Goal: Transaction & Acquisition: Book appointment/travel/reservation

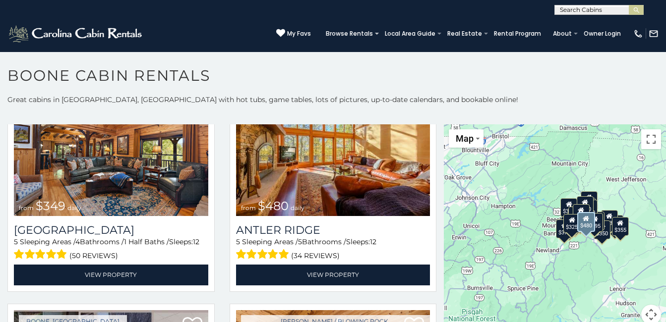
scroll to position [50, 0]
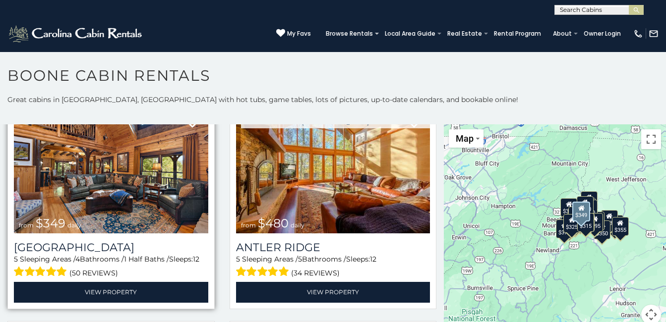
click at [108, 206] on img at bounding box center [111, 169] width 194 height 130
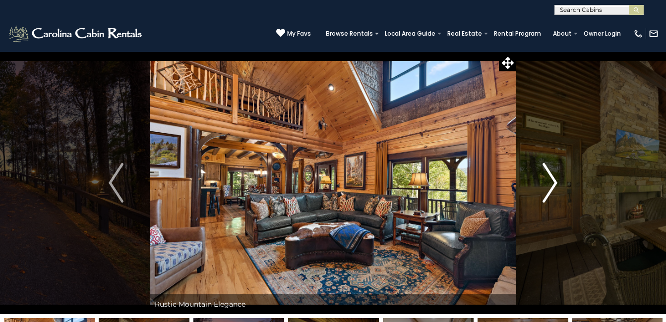
click at [553, 182] on img "Next" at bounding box center [549, 183] width 15 height 40
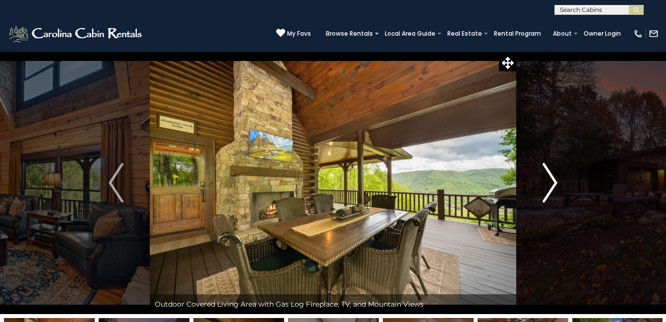
click at [553, 182] on img "Next" at bounding box center [549, 183] width 15 height 40
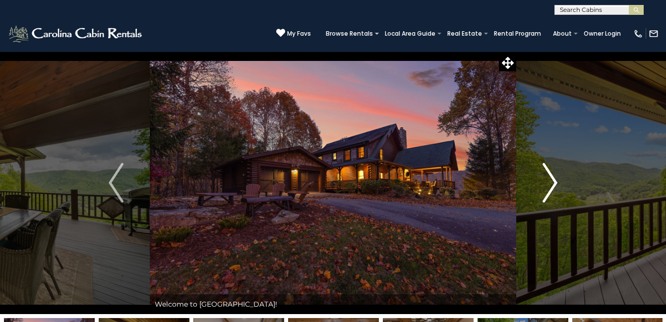
click at [553, 182] on img "Next" at bounding box center [549, 183] width 15 height 40
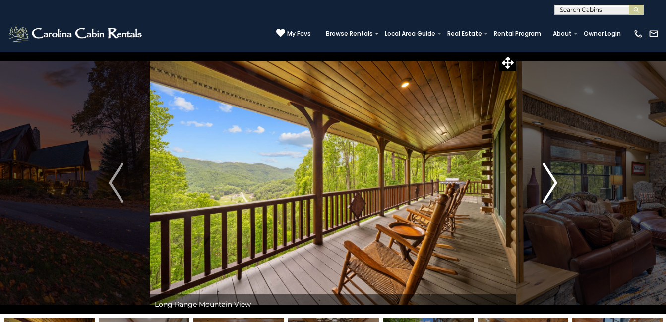
click at [553, 182] on img "Next" at bounding box center [549, 183] width 15 height 40
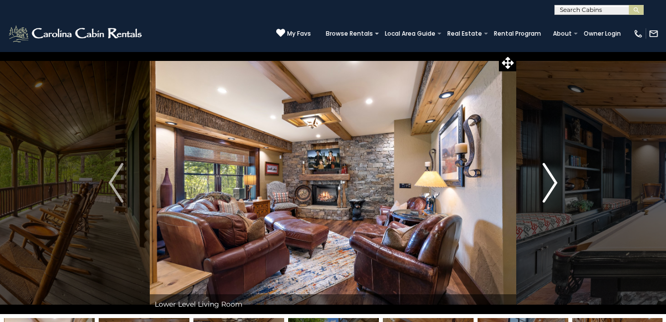
click at [553, 182] on img "Next" at bounding box center [549, 183] width 15 height 40
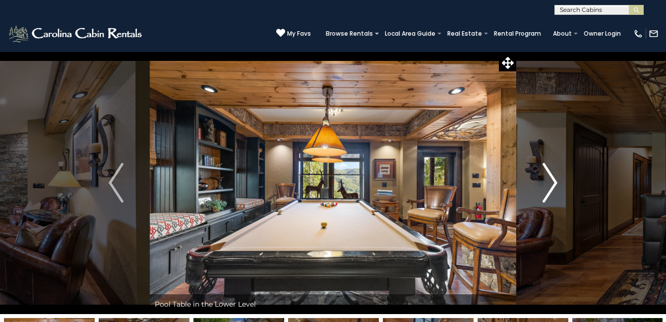
click at [553, 182] on img "Next" at bounding box center [549, 183] width 15 height 40
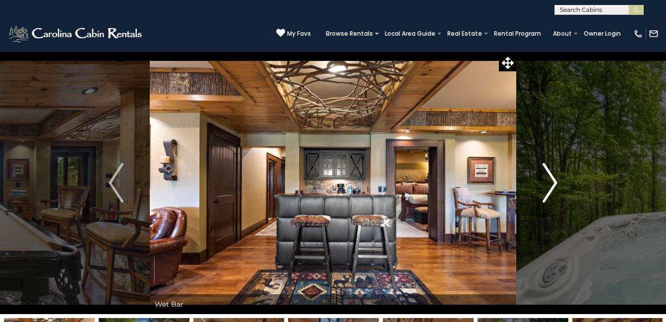
click at [553, 182] on img "Next" at bounding box center [549, 183] width 15 height 40
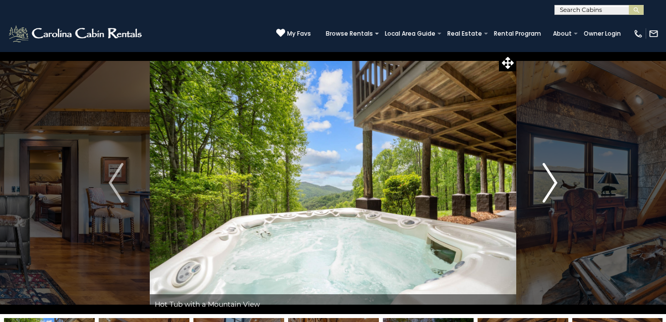
click at [553, 182] on img "Next" at bounding box center [549, 183] width 15 height 40
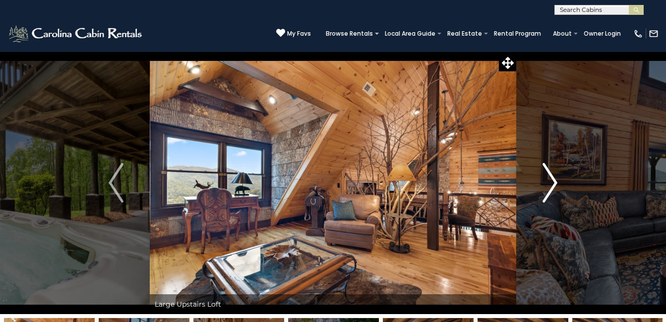
click at [553, 182] on img "Next" at bounding box center [549, 183] width 15 height 40
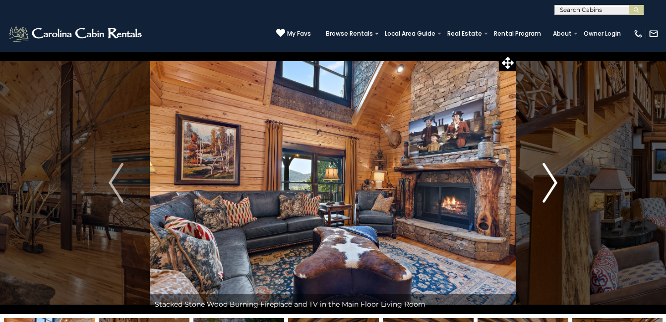
click at [553, 182] on img "Next" at bounding box center [549, 183] width 15 height 40
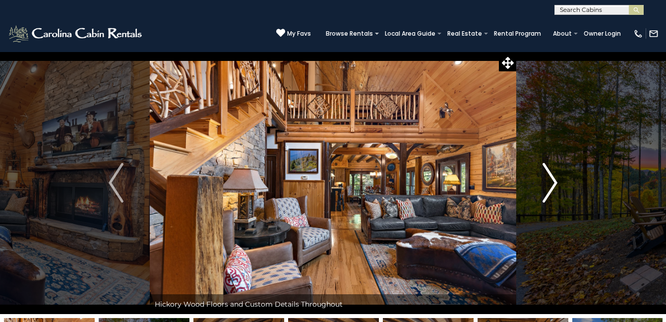
click at [553, 182] on img "Next" at bounding box center [549, 183] width 15 height 40
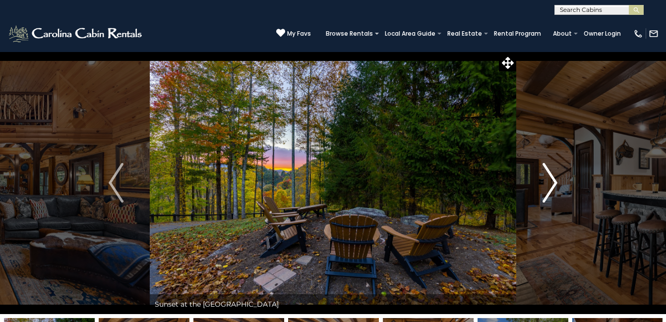
click at [553, 182] on img "Next" at bounding box center [549, 183] width 15 height 40
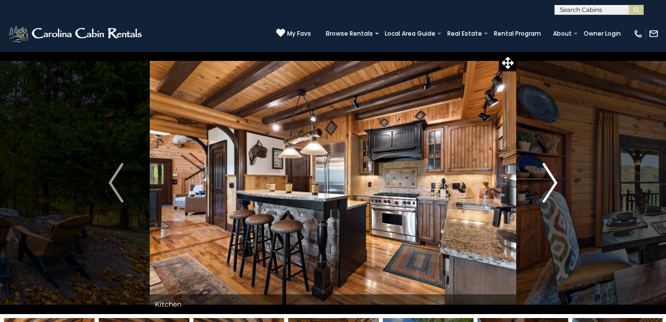
click at [553, 182] on img "Next" at bounding box center [549, 183] width 15 height 40
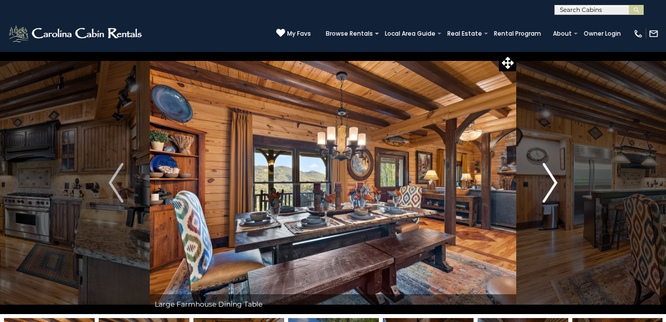
click at [553, 182] on img "Next" at bounding box center [549, 183] width 15 height 40
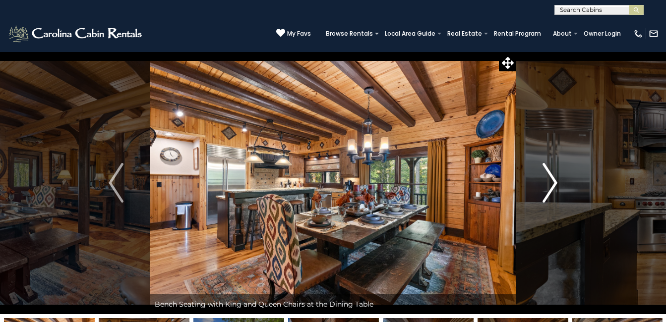
click at [553, 182] on img "Next" at bounding box center [549, 183] width 15 height 40
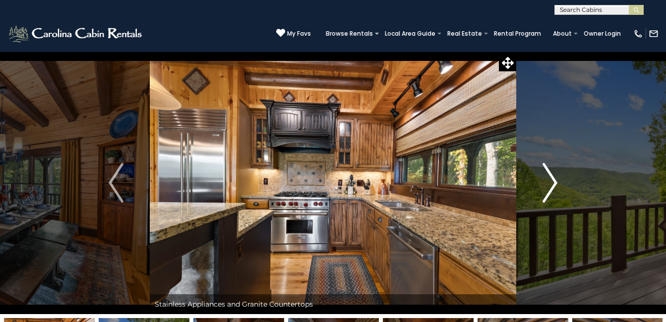
click at [553, 182] on img "Next" at bounding box center [549, 183] width 15 height 40
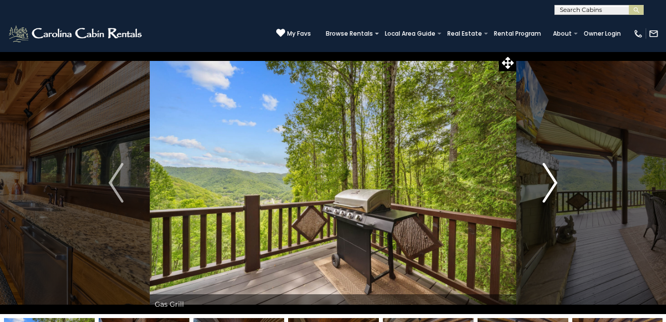
click at [553, 182] on img "Next" at bounding box center [549, 183] width 15 height 40
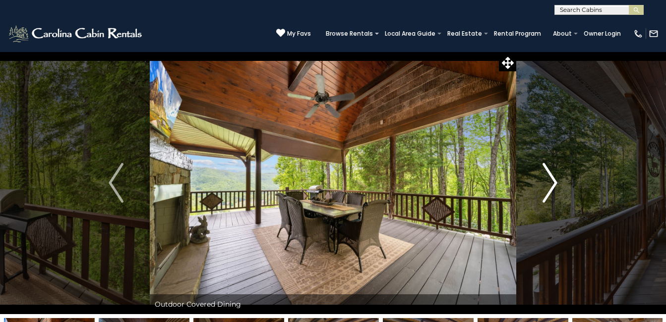
click at [553, 182] on img "Next" at bounding box center [549, 183] width 15 height 40
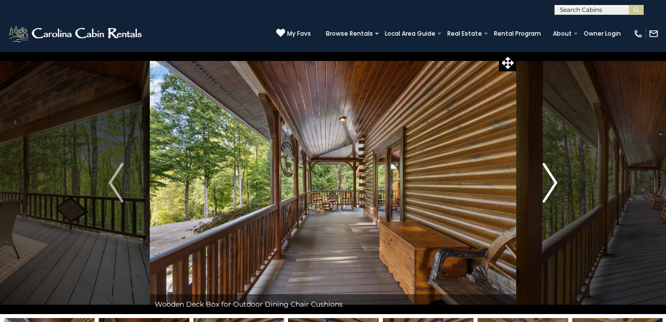
click at [553, 182] on img "Next" at bounding box center [549, 183] width 15 height 40
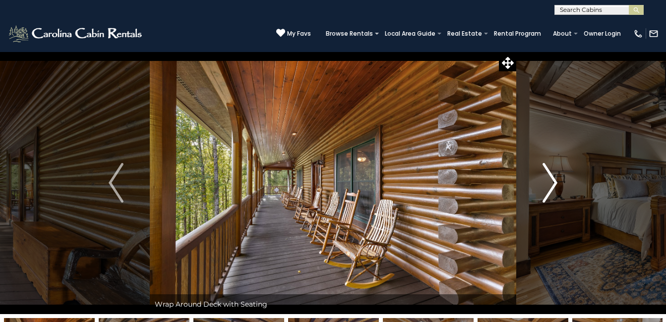
click at [553, 182] on img "Next" at bounding box center [549, 183] width 15 height 40
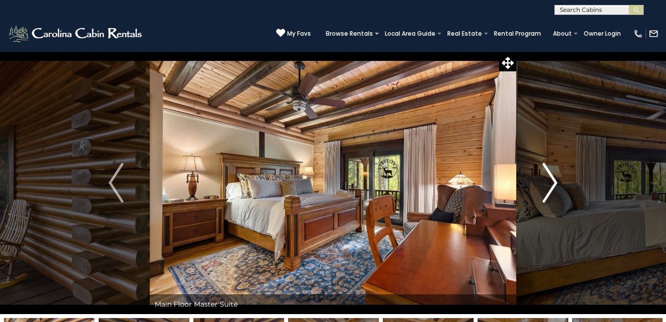
click at [553, 182] on img "Next" at bounding box center [549, 183] width 15 height 40
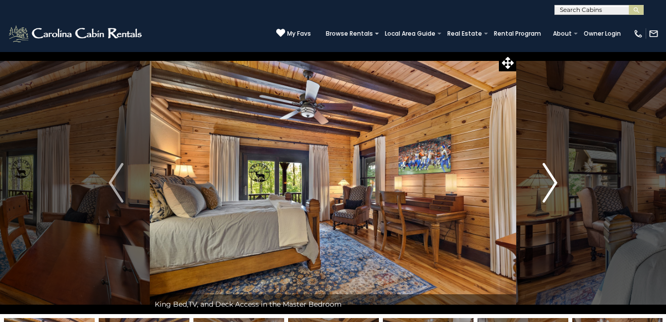
click at [553, 182] on img "Next" at bounding box center [549, 183] width 15 height 40
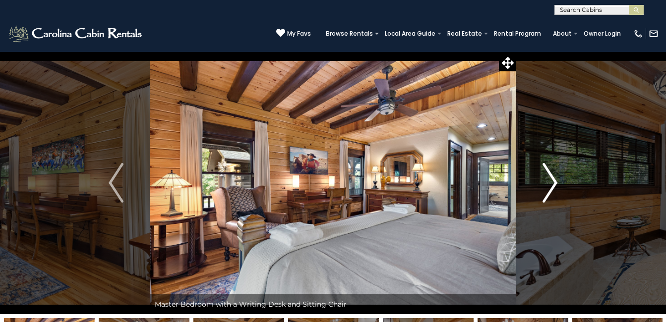
click at [553, 182] on img "Next" at bounding box center [549, 183] width 15 height 40
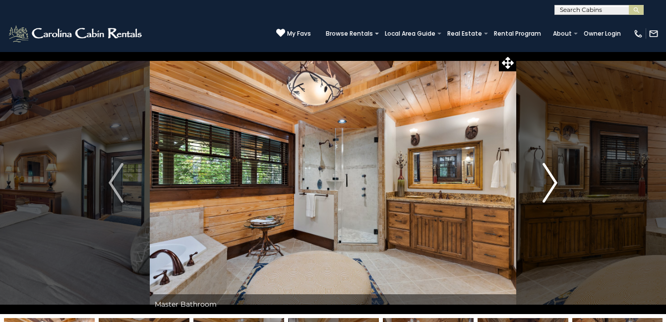
click at [553, 182] on img "Next" at bounding box center [549, 183] width 15 height 40
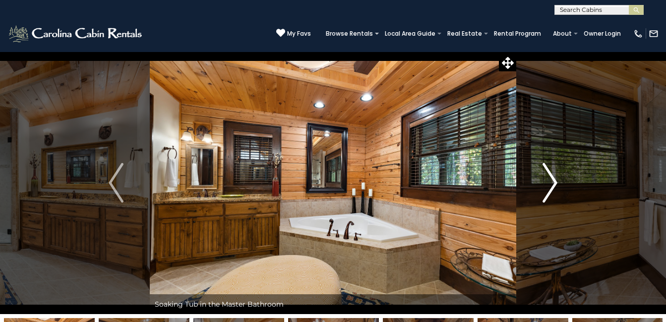
click at [553, 182] on img "Next" at bounding box center [549, 183] width 15 height 40
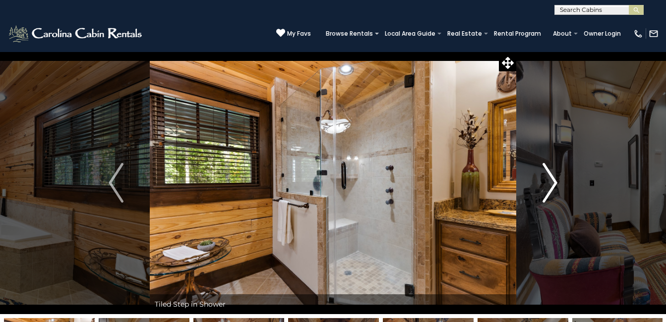
click at [553, 182] on img "Next" at bounding box center [549, 183] width 15 height 40
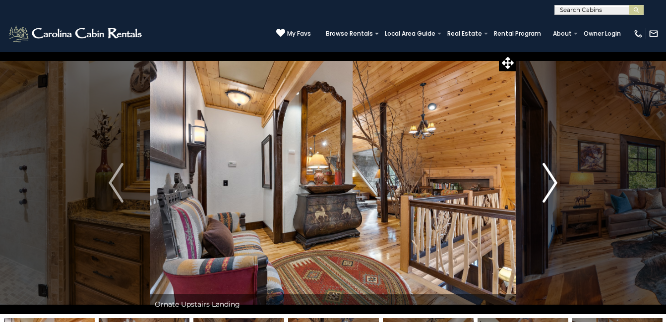
click at [553, 182] on img "Next" at bounding box center [549, 183] width 15 height 40
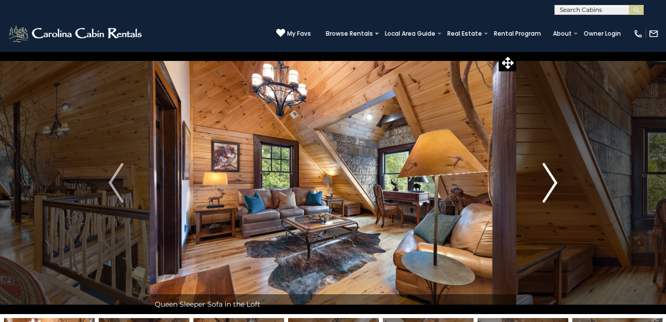
click at [553, 182] on img "Next" at bounding box center [549, 183] width 15 height 40
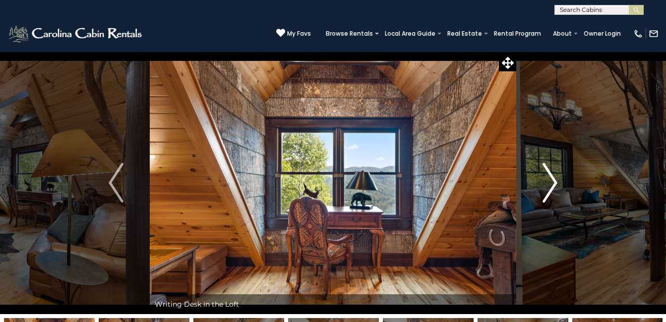
click at [553, 182] on img "Next" at bounding box center [549, 183] width 15 height 40
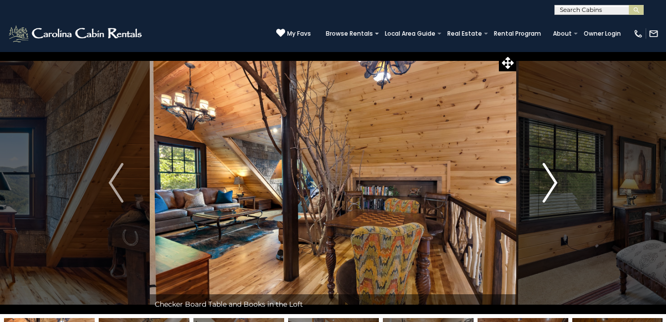
click at [553, 182] on img "Next" at bounding box center [549, 183] width 15 height 40
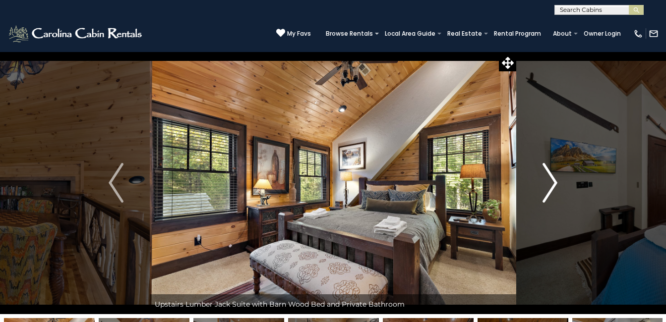
click at [553, 182] on img "Next" at bounding box center [549, 183] width 15 height 40
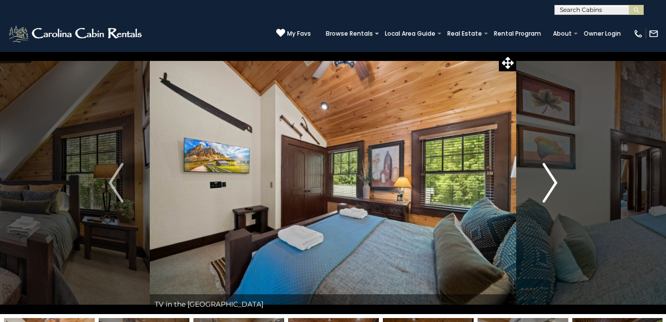
click at [553, 182] on img "Next" at bounding box center [549, 183] width 15 height 40
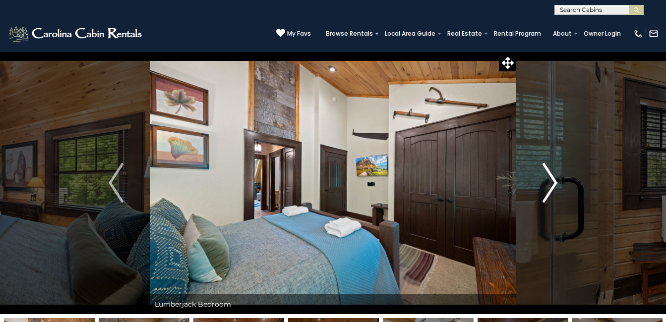
click at [553, 182] on img "Next" at bounding box center [549, 183] width 15 height 40
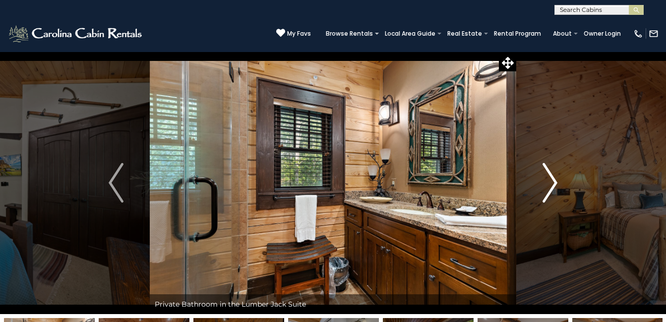
click at [553, 182] on img "Next" at bounding box center [549, 183] width 15 height 40
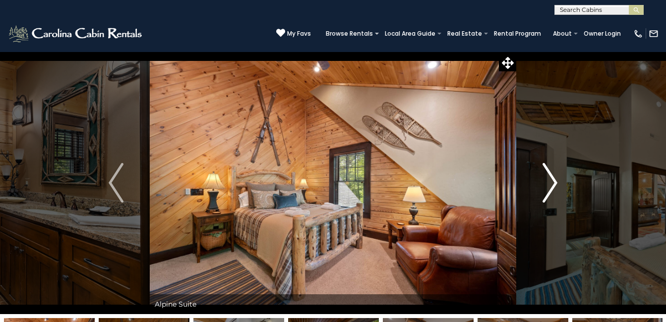
click at [553, 182] on img "Next" at bounding box center [549, 183] width 15 height 40
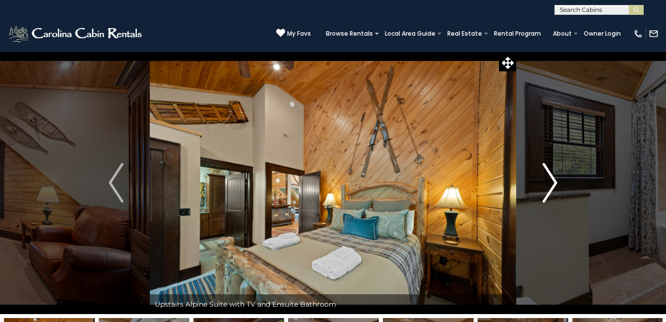
click at [553, 182] on img "Next" at bounding box center [549, 183] width 15 height 40
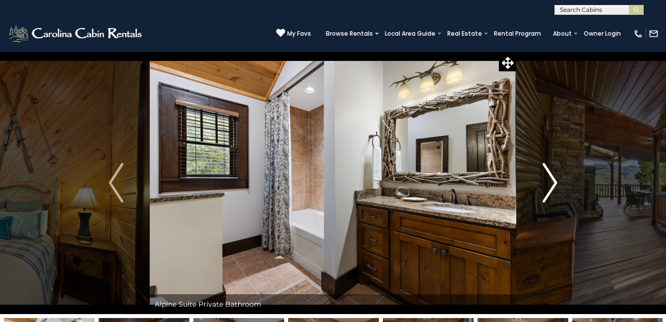
click at [553, 182] on img "Next" at bounding box center [549, 183] width 15 height 40
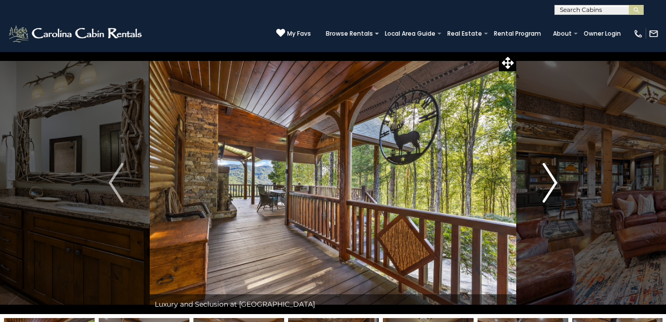
click at [553, 182] on img "Next" at bounding box center [549, 183] width 15 height 40
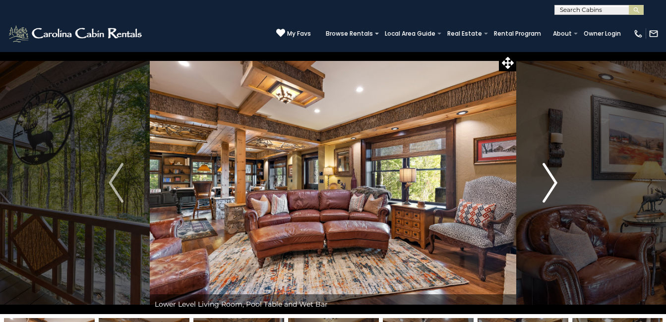
click at [553, 182] on img "Next" at bounding box center [549, 183] width 15 height 40
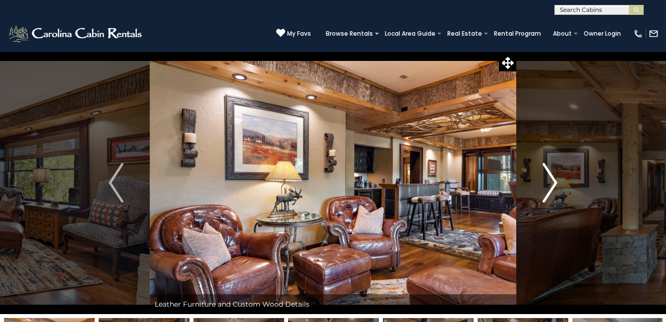
click at [553, 182] on img "Next" at bounding box center [549, 183] width 15 height 40
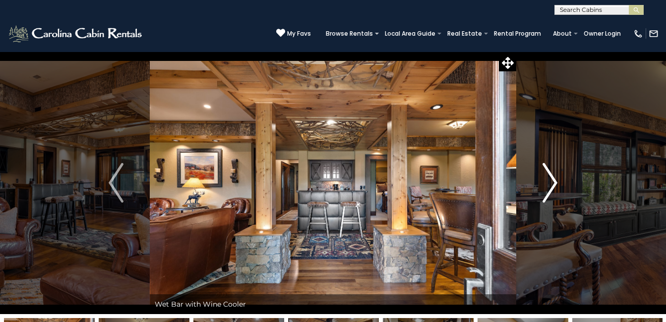
click at [553, 182] on img "Next" at bounding box center [549, 183] width 15 height 40
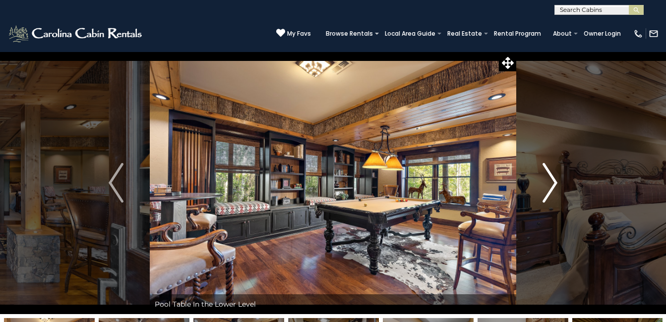
click at [553, 182] on img "Next" at bounding box center [549, 183] width 15 height 40
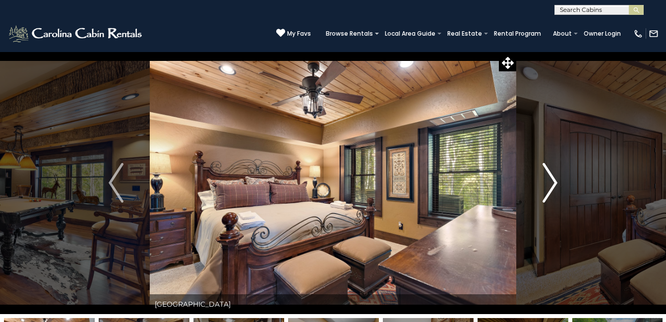
click at [553, 182] on img "Next" at bounding box center [549, 183] width 15 height 40
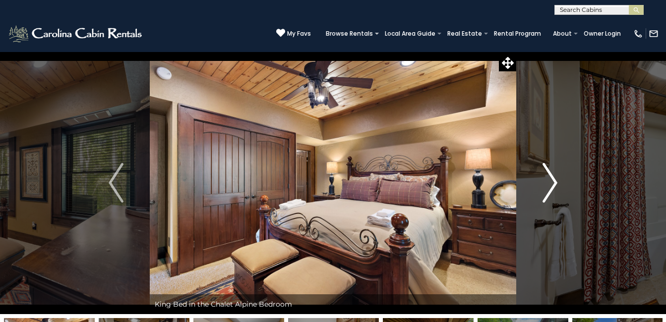
click at [553, 182] on img "Next" at bounding box center [549, 183] width 15 height 40
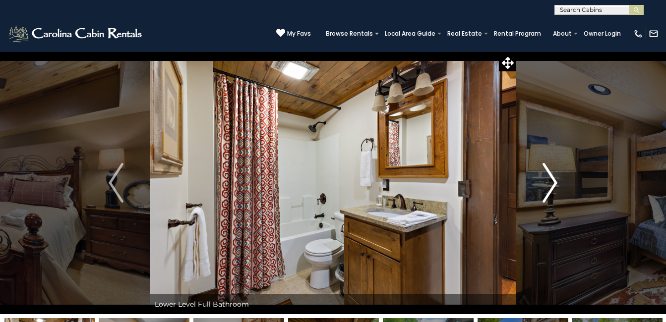
click at [553, 182] on img "Next" at bounding box center [549, 183] width 15 height 40
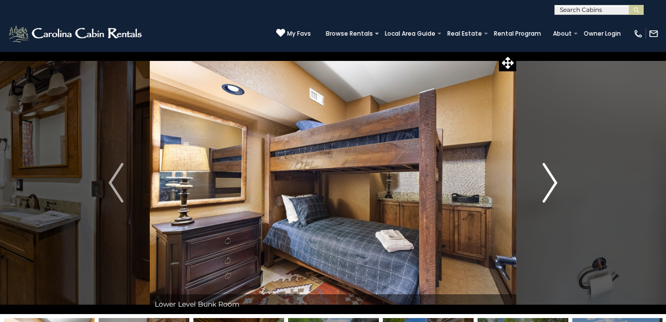
click at [553, 182] on img "Next" at bounding box center [549, 183] width 15 height 40
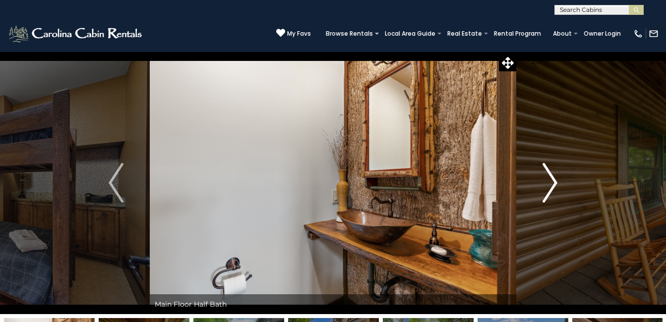
click at [553, 182] on img "Next" at bounding box center [549, 183] width 15 height 40
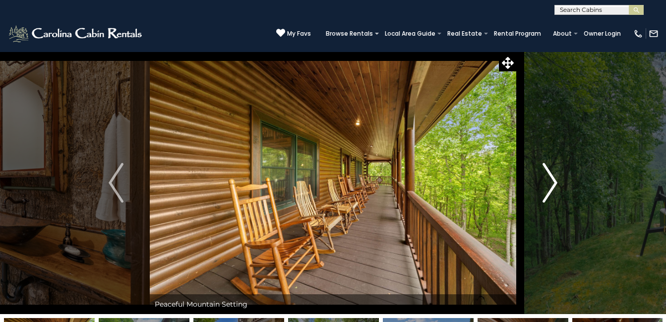
click at [553, 182] on img "Next" at bounding box center [549, 183] width 15 height 40
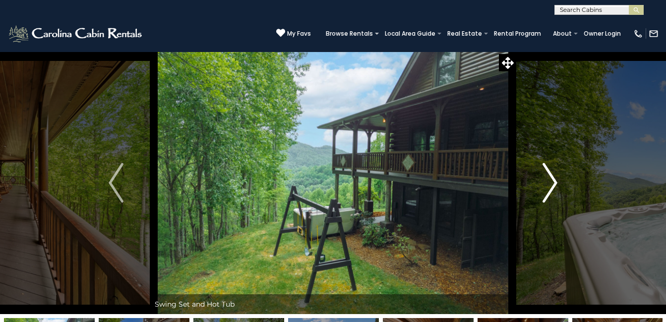
click at [553, 182] on img "Next" at bounding box center [549, 183] width 15 height 40
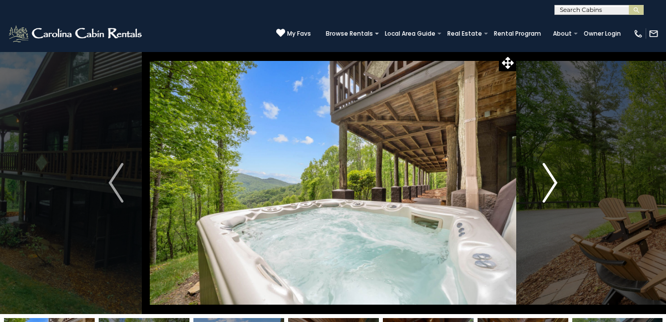
click at [553, 182] on img "Next" at bounding box center [549, 183] width 15 height 40
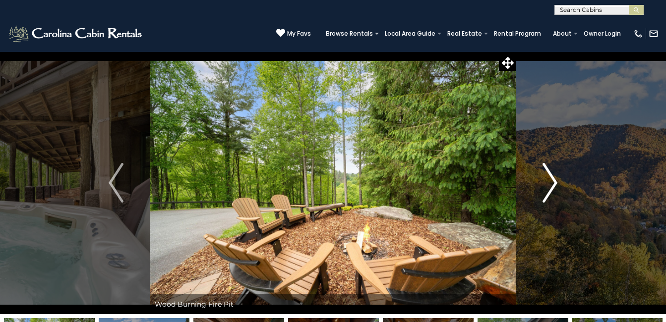
click at [553, 182] on img "Next" at bounding box center [549, 183] width 15 height 40
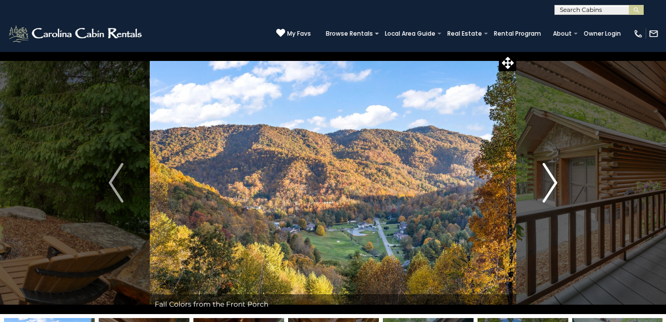
click at [553, 182] on img "Next" at bounding box center [549, 183] width 15 height 40
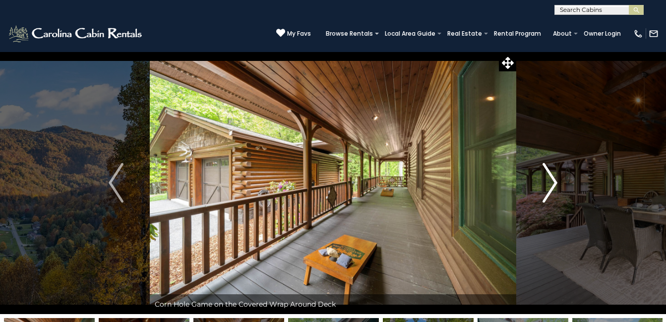
click at [553, 182] on img "Next" at bounding box center [549, 183] width 15 height 40
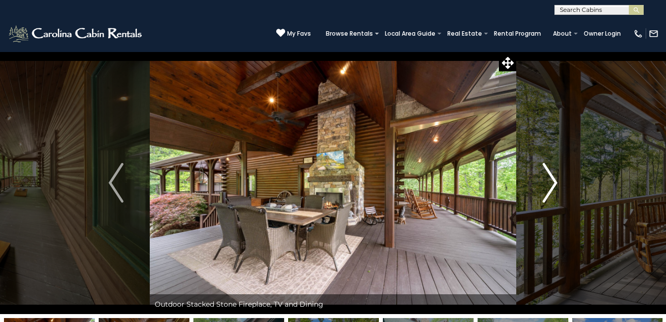
click at [553, 182] on img "Next" at bounding box center [549, 183] width 15 height 40
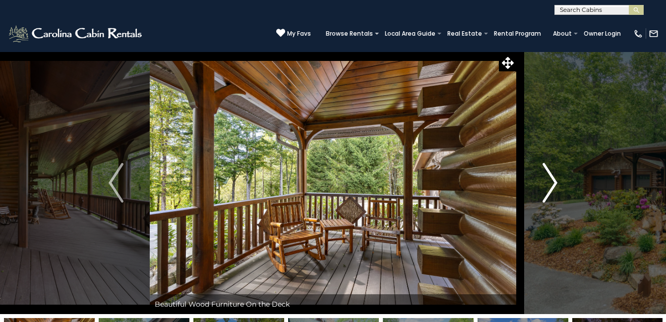
click at [553, 182] on img "Next" at bounding box center [549, 183] width 15 height 40
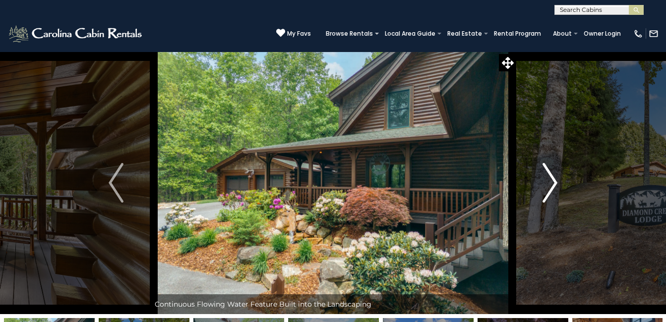
click at [553, 182] on img "Next" at bounding box center [549, 183] width 15 height 40
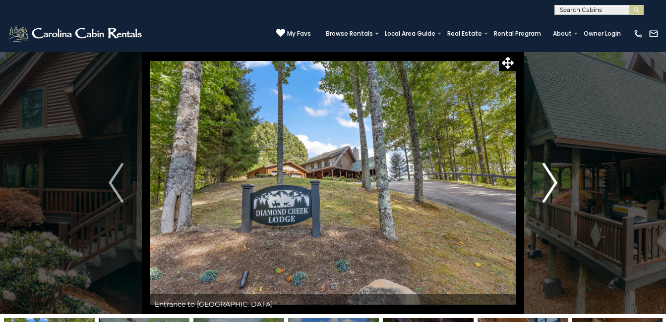
click at [553, 182] on img "Next" at bounding box center [549, 183] width 15 height 40
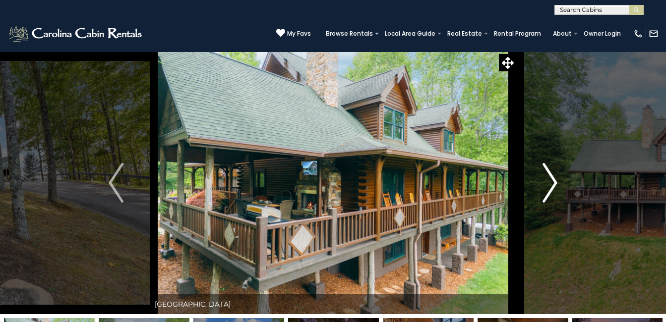
click at [553, 182] on img "Next" at bounding box center [549, 183] width 15 height 40
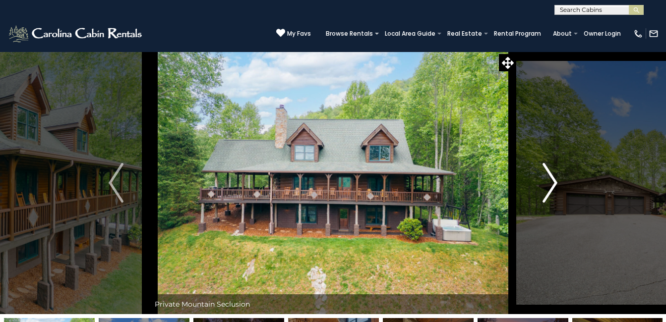
click at [553, 182] on img "Next" at bounding box center [549, 183] width 15 height 40
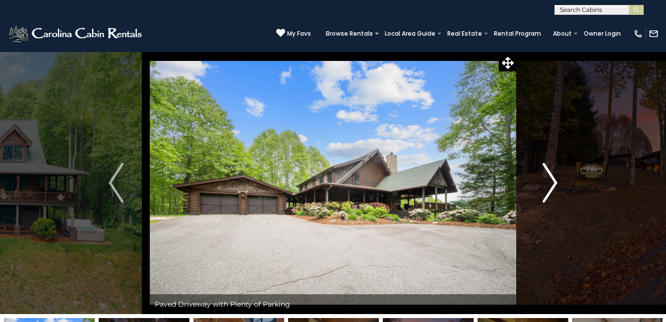
click at [553, 182] on img "Next" at bounding box center [549, 183] width 15 height 40
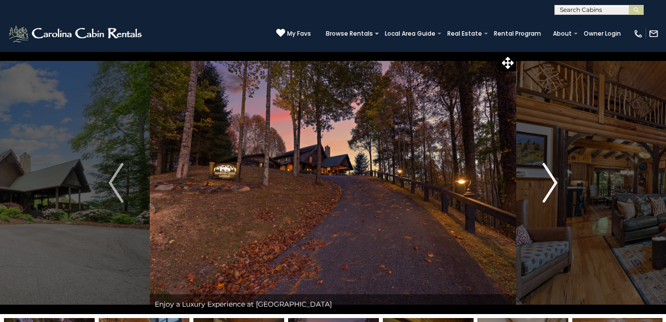
click at [553, 182] on img "Next" at bounding box center [549, 183] width 15 height 40
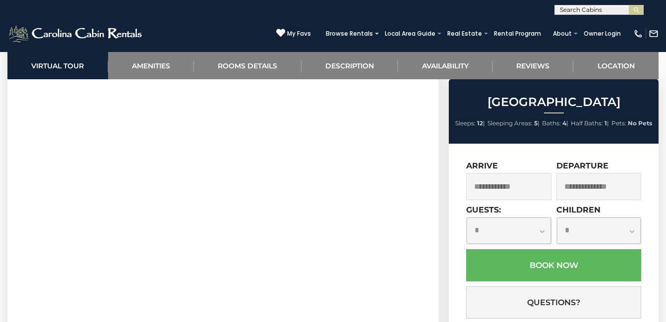
scroll to position [446, 0]
click at [163, 68] on link "Amenities" at bounding box center [151, 65] width 86 height 27
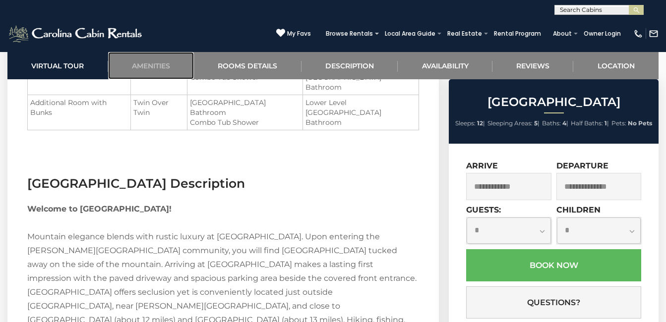
scroll to position [1593, 0]
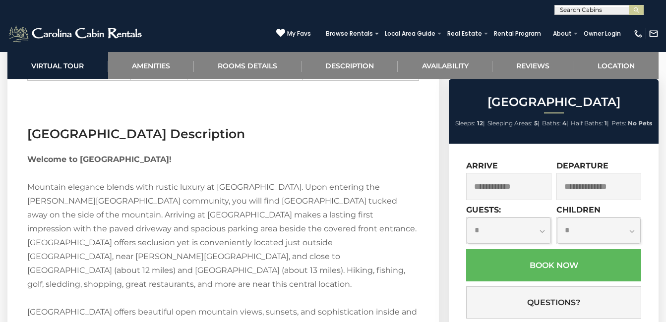
click at [527, 188] on input "text" at bounding box center [508, 186] width 85 height 27
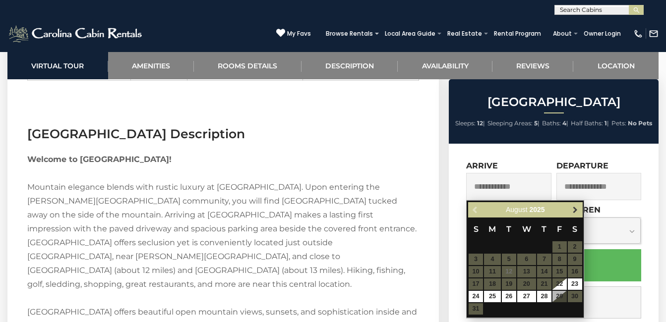
click at [574, 209] on span "Next" at bounding box center [575, 210] width 8 height 8
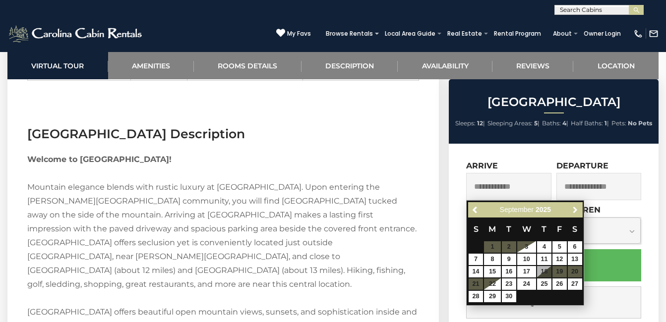
click at [574, 209] on span "Next" at bounding box center [575, 210] width 8 height 8
